Goal: Transaction & Acquisition: Subscribe to service/newsletter

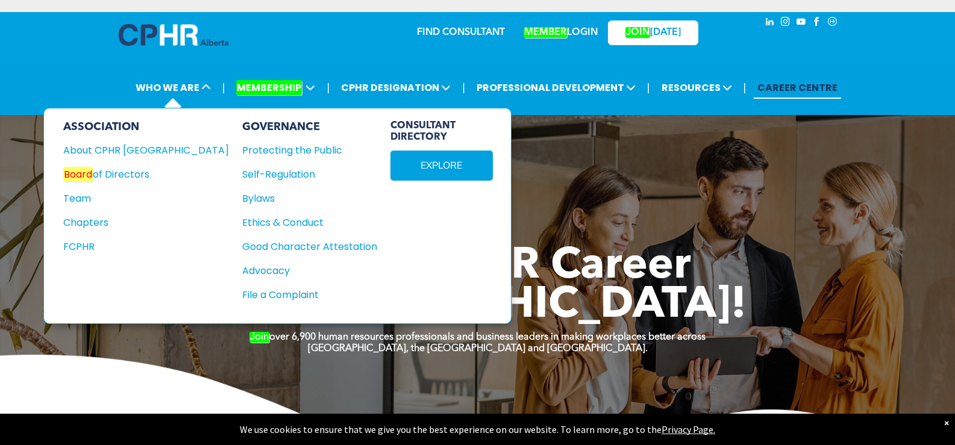
click at [111, 122] on div "ASSOCIATION" at bounding box center [146, 126] width 166 height 13
click at [115, 146] on div "About CPHR Alberta" at bounding box center [137, 150] width 149 height 15
click at [91, 222] on div "Chapters" at bounding box center [137, 222] width 149 height 15
click at [242, 148] on div "Protecting the Public" at bounding box center [303, 150] width 122 height 15
click at [242, 175] on div "Self-Regulation" at bounding box center [303, 174] width 122 height 15
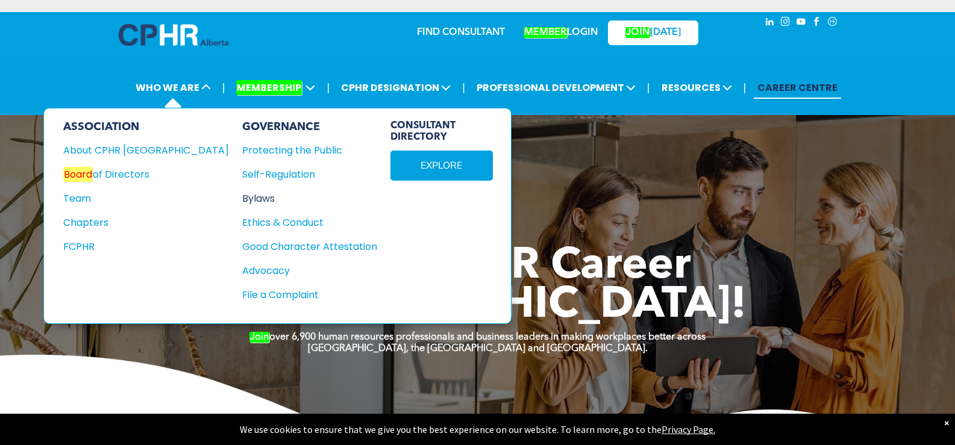
click at [242, 191] on div "Bylaws" at bounding box center [303, 198] width 122 height 15
click at [247, 226] on div "Ethics & Conduct" at bounding box center [303, 222] width 122 height 15
click at [252, 247] on div "Good Character Attestation" at bounding box center [303, 246] width 122 height 15
click at [242, 266] on div "GOVERNANCE Protecting the Public Self-Regulation Bylaws Ethics & Conduct" at bounding box center [309, 215] width 135 height 191
click at [242, 273] on div "Advocacy" at bounding box center [303, 270] width 122 height 15
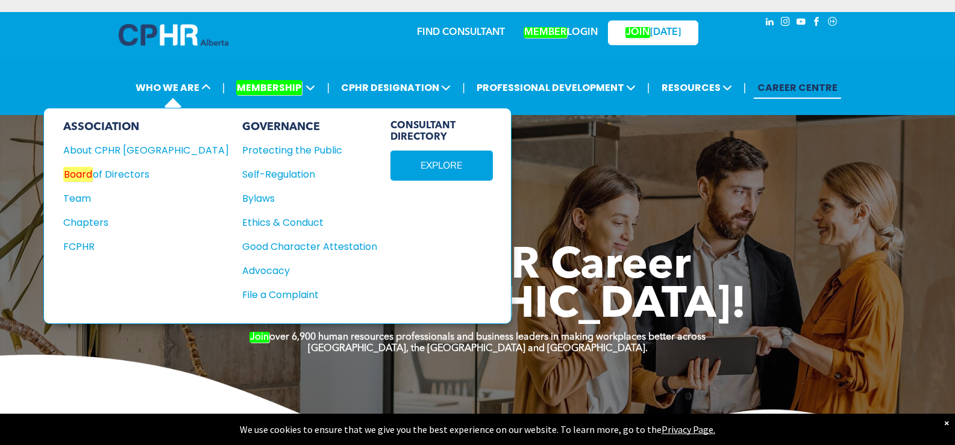
click at [242, 304] on div "GOVERNANCE Protecting the Public Self-Regulation Bylaws Ethics & Conduct" at bounding box center [309, 215] width 135 height 191
click at [242, 287] on div "File a Complaint" at bounding box center [303, 294] width 122 height 15
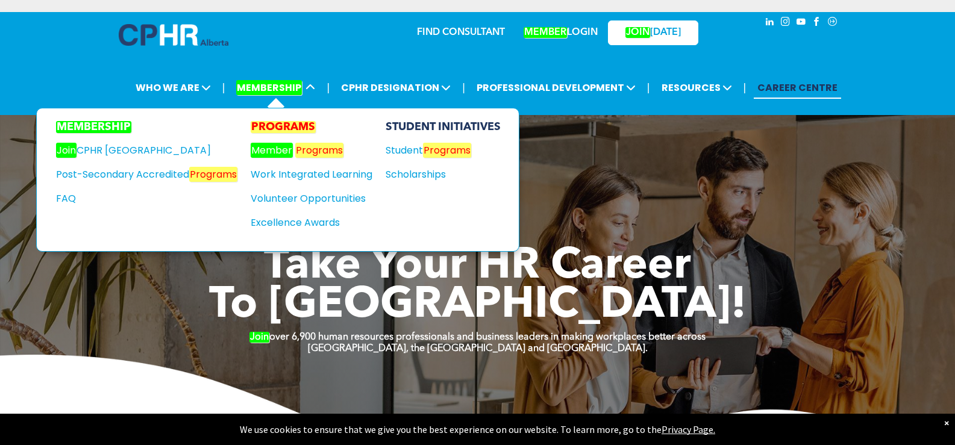
click at [119, 131] on em "MEMBERSHIP" at bounding box center [93, 127] width 75 height 12
click at [119, 150] on div "Join CPHR Alberta" at bounding box center [137, 150] width 163 height 15
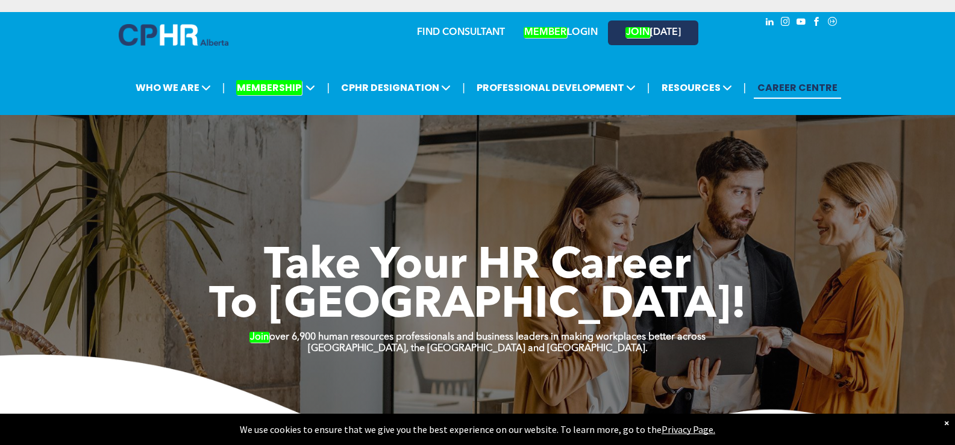
click at [632, 42] on link "JOIN TODAY" at bounding box center [653, 32] width 90 height 25
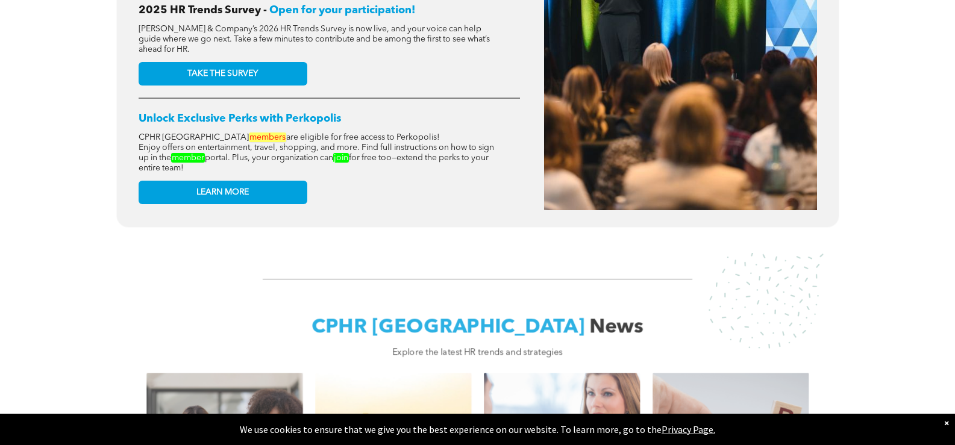
scroll to position [663, 0]
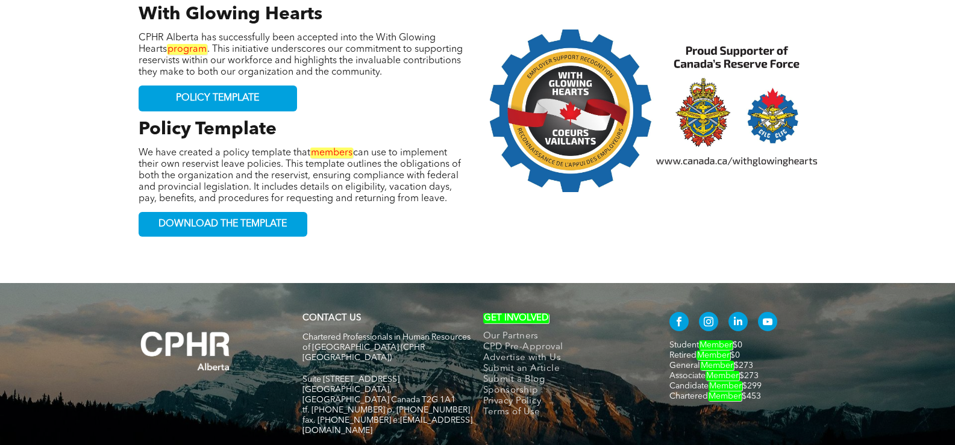
scroll to position [1326, 0]
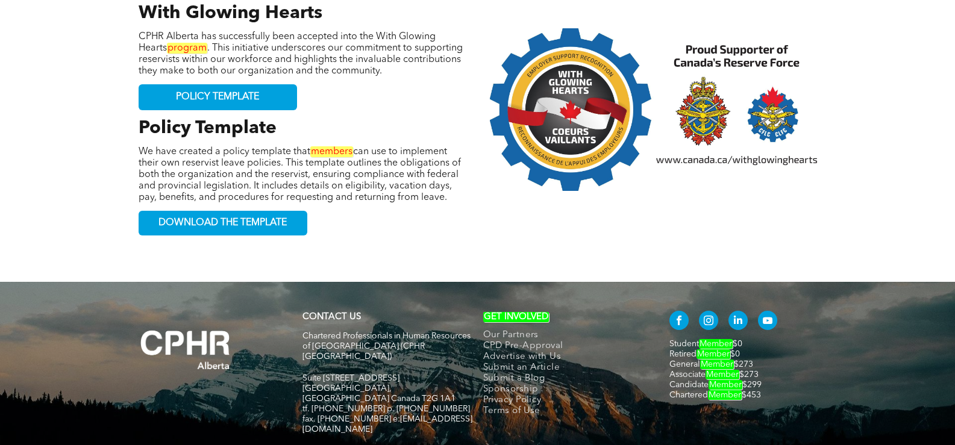
drag, startPoint x: 655, startPoint y: 274, endPoint x: 806, endPoint y: 340, distance: 164.5
click at [801, 340] on div "CONTACT US Chartered Professionals in Human Resources of [GEOGRAPHIC_DATA] ([GE…" at bounding box center [477, 379] width 723 height 146
click at [848, 337] on div "CONTACT US Chartered Professionals in Human Resources of Alberta (CPHR Alberta)…" at bounding box center [477, 388] width 955 height 212
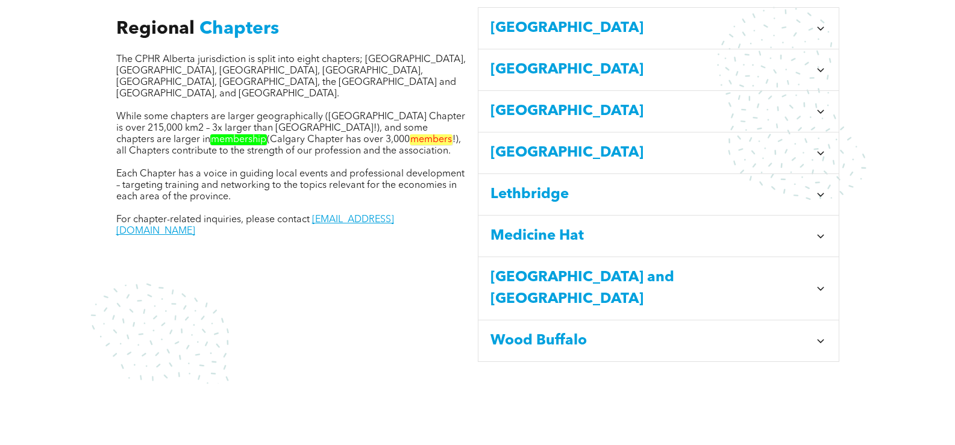
scroll to position [181, 0]
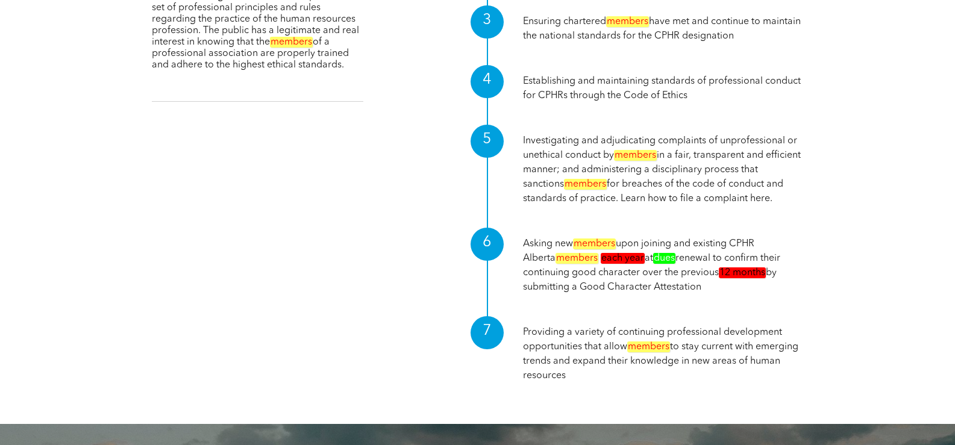
scroll to position [828, 0]
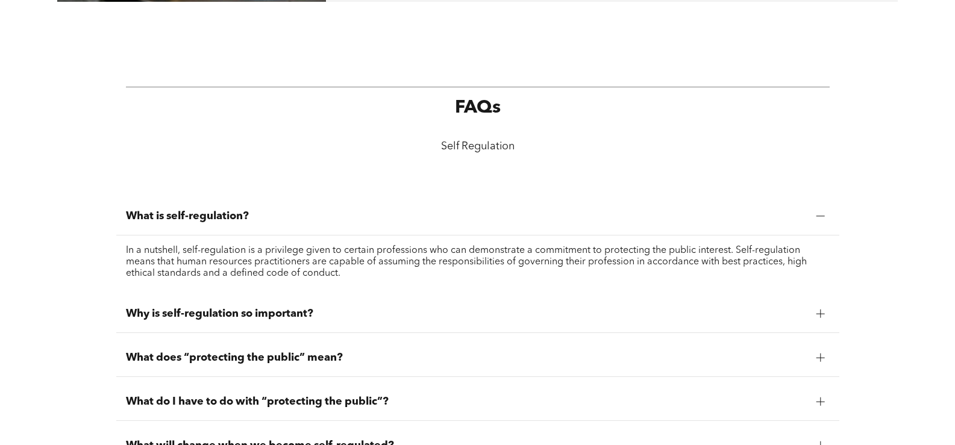
scroll to position [783, 0]
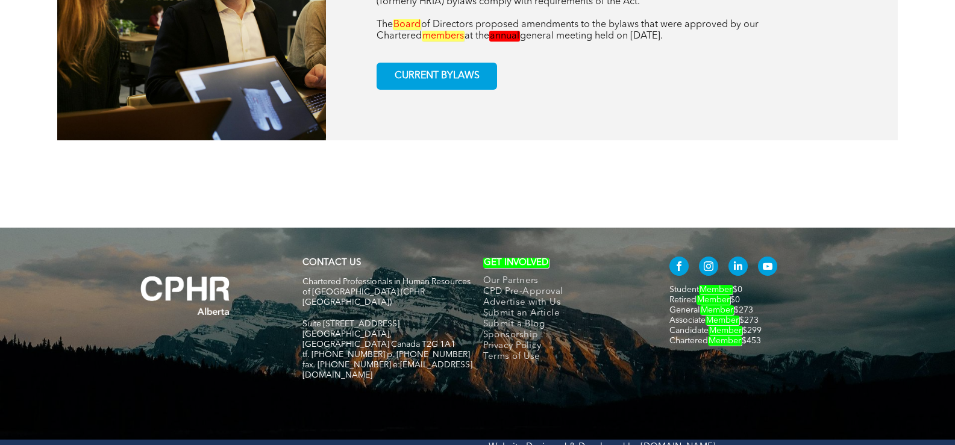
scroll to position [586, 0]
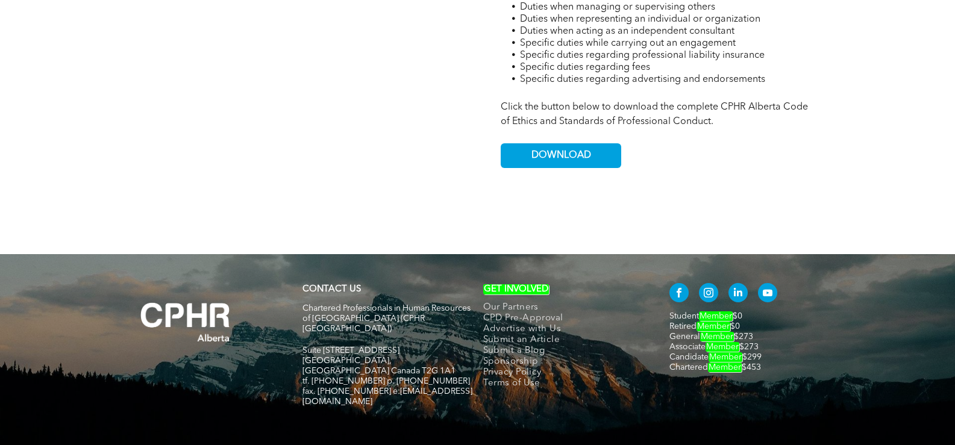
scroll to position [912, 0]
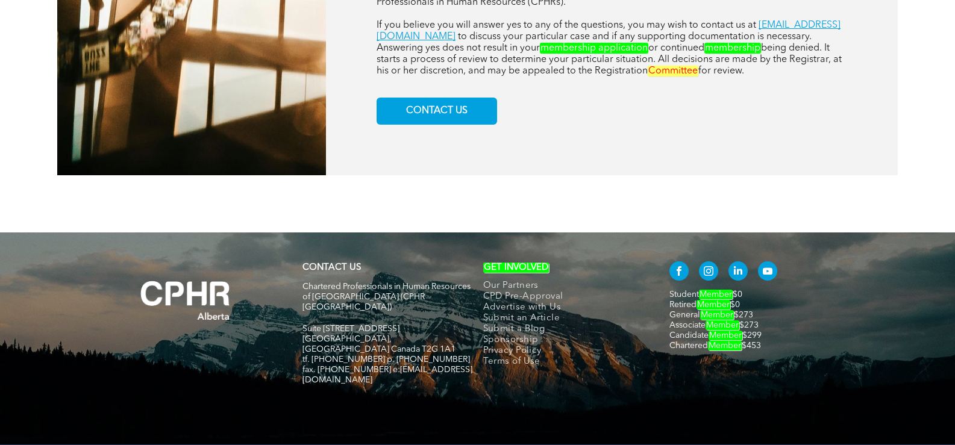
scroll to position [976, 0]
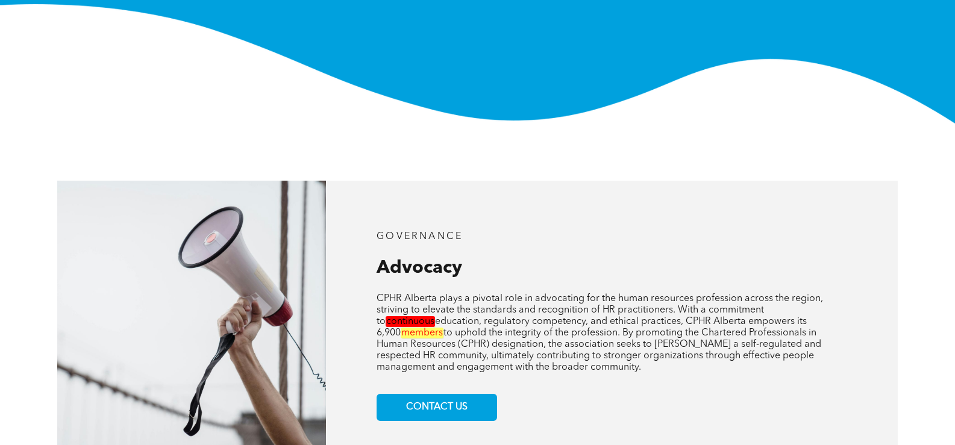
scroll to position [120, 0]
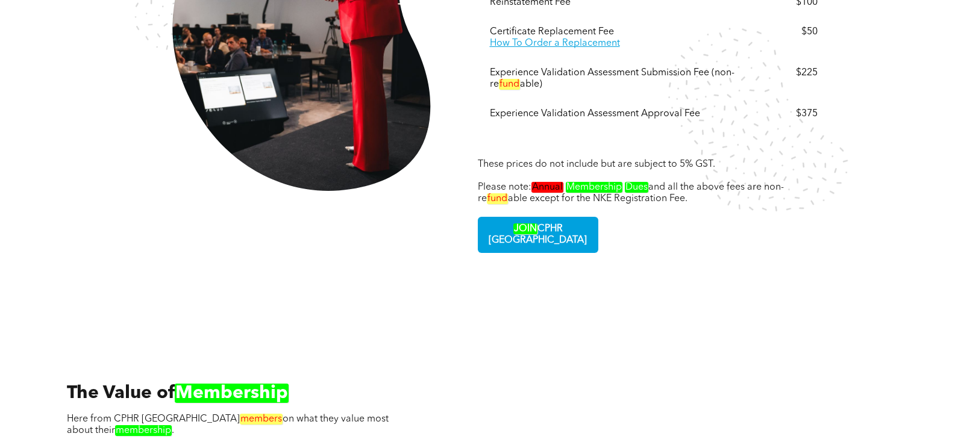
scroll to position [2470, 0]
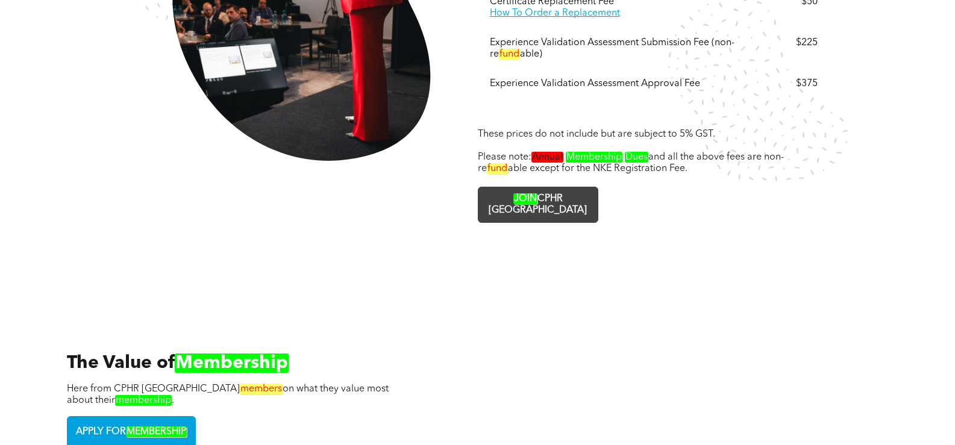
click at [566, 187] on span "JOIN CPHR ALBERTA" at bounding box center [537, 204] width 117 height 35
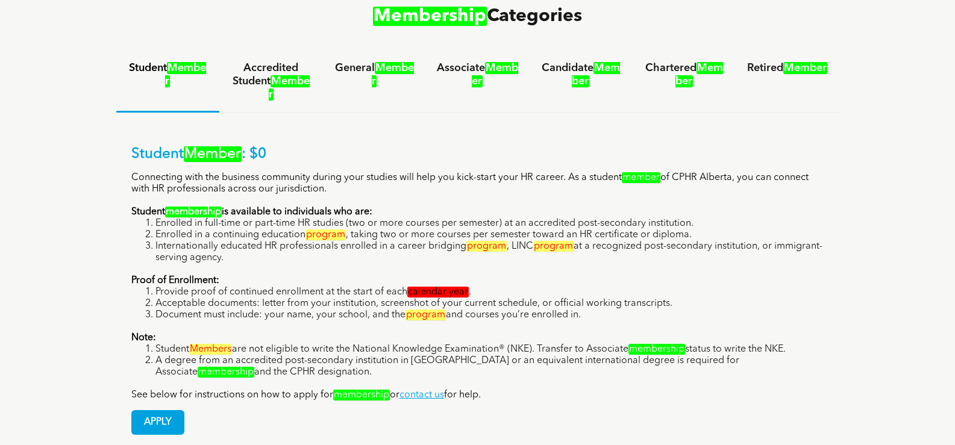
scroll to position [663, 0]
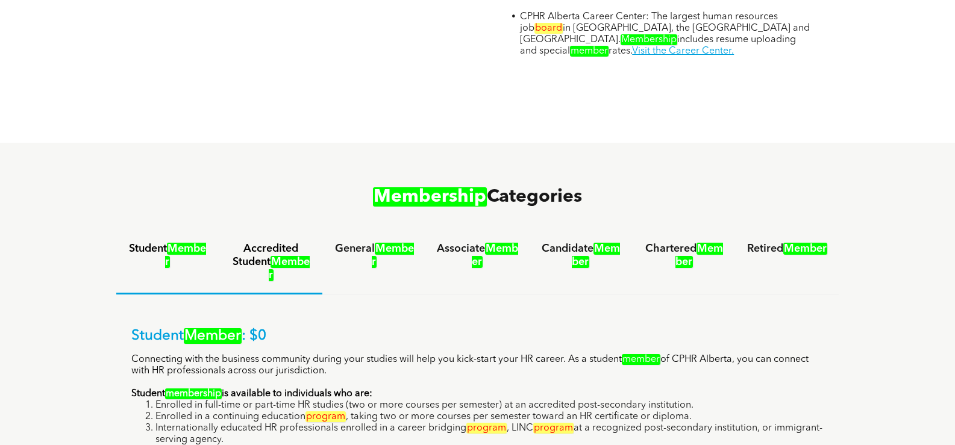
click at [279, 242] on h4 "Accredited Student Member" at bounding box center [270, 262] width 81 height 40
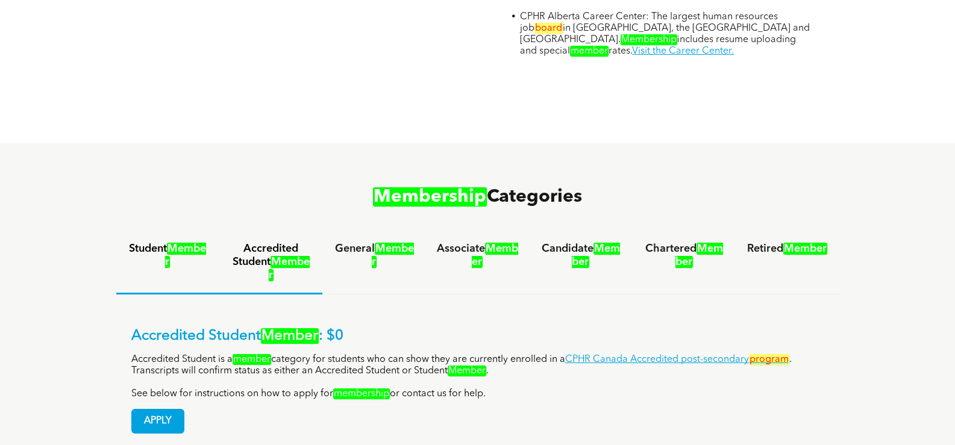
click at [173, 243] on em "Member" at bounding box center [185, 255] width 41 height 25
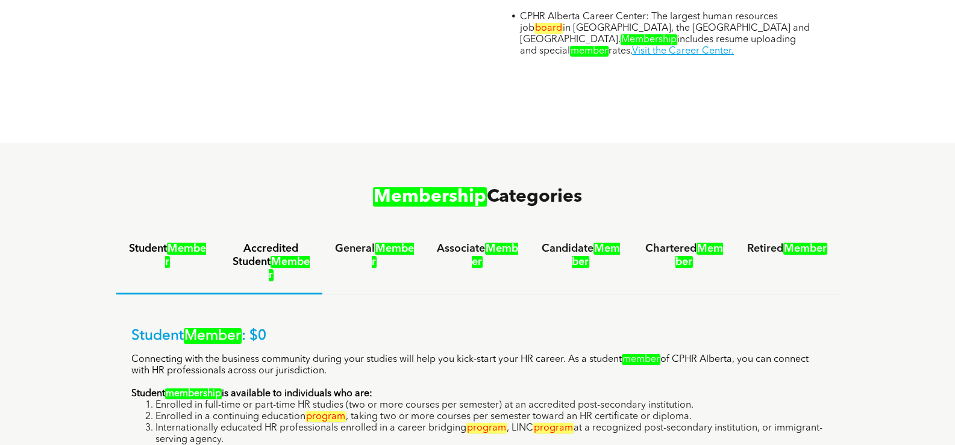
click at [269, 256] on em "Member" at bounding box center [289, 268] width 41 height 25
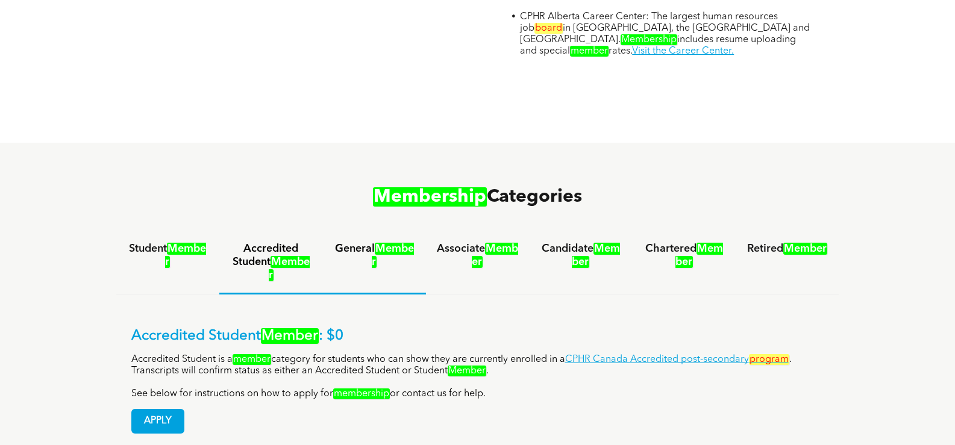
click at [389, 231] on div "General Member" at bounding box center [373, 262] width 103 height 63
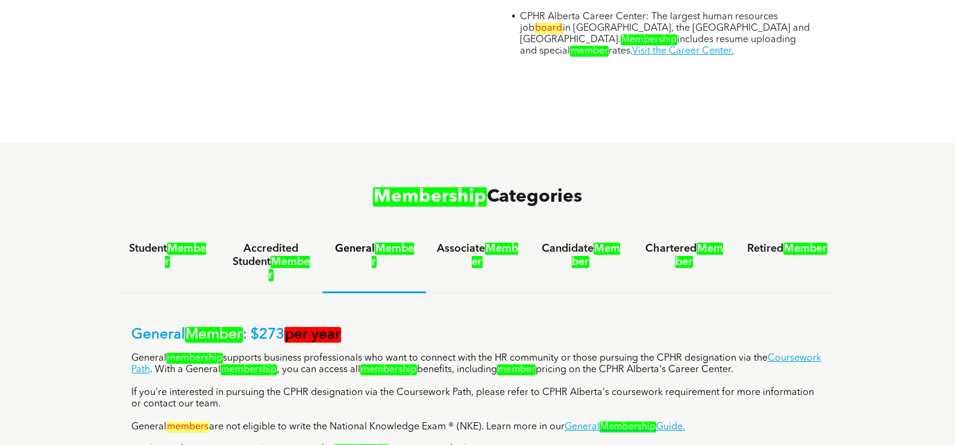
click at [452, 242] on h4 "Associate Member" at bounding box center [477, 255] width 81 height 27
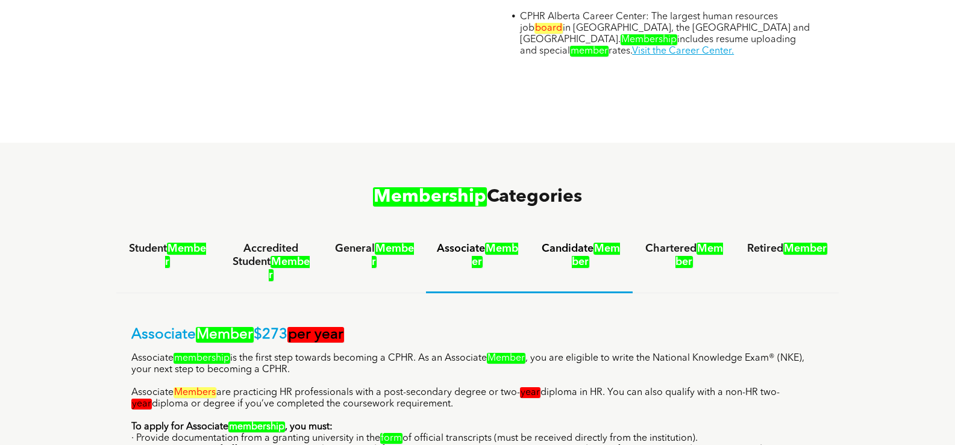
click at [572, 243] on em "Member" at bounding box center [596, 255] width 48 height 25
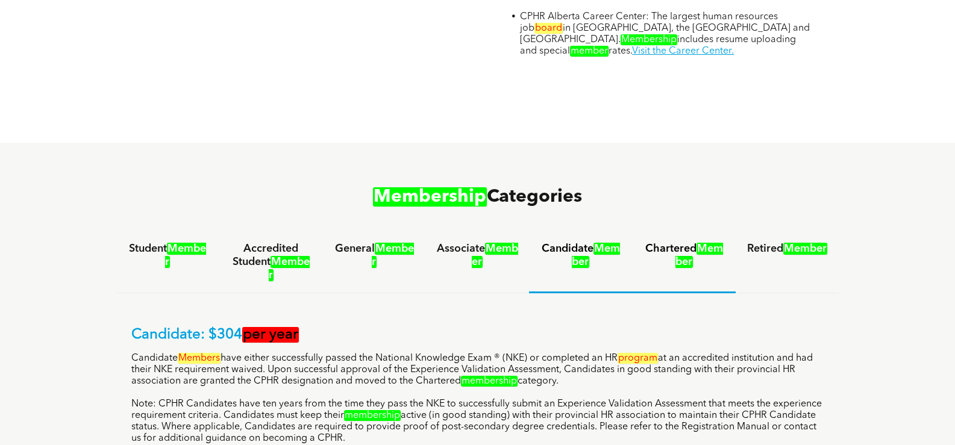
click at [649, 242] on h4 "Chartered Member" at bounding box center [683, 255] width 81 height 27
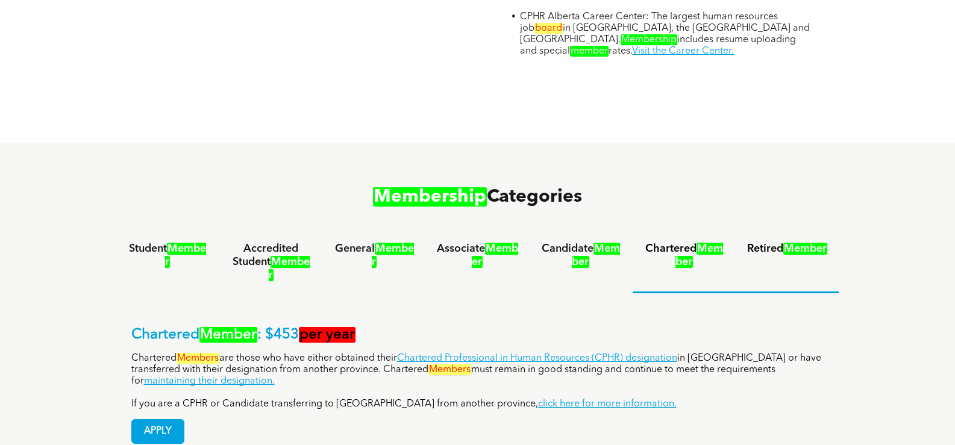
click at [757, 242] on h4 "Retired Member" at bounding box center [786, 248] width 81 height 13
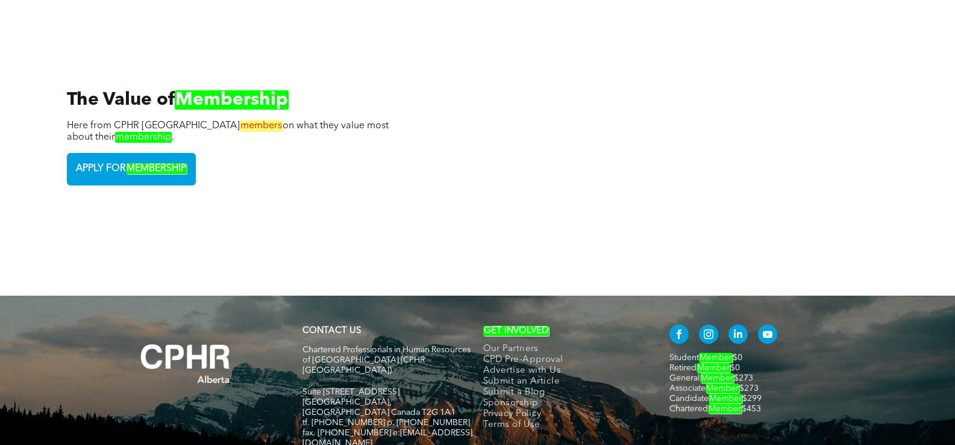
scroll to position [2689, 0]
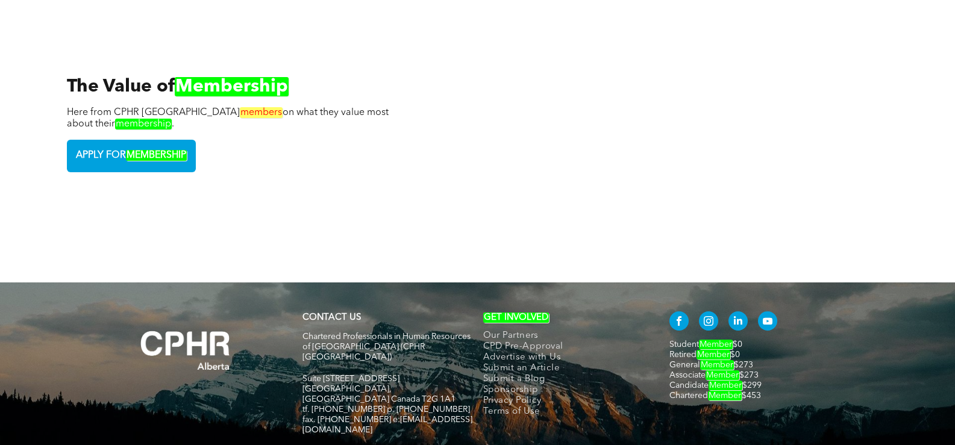
drag, startPoint x: 669, startPoint y: 268, endPoint x: 776, endPoint y: 325, distance: 122.1
click at [776, 325] on div "Student Member $0 Retired Member $0 General Member $273 Associate Member $273 C…" at bounding box center [748, 380] width 181 height 146
click at [811, 342] on div "Student Member $0 Retired Member $0 General Member $273 Associate Member $273 C…" at bounding box center [748, 380] width 181 height 146
